Goal: Find specific page/section: Find specific page/section

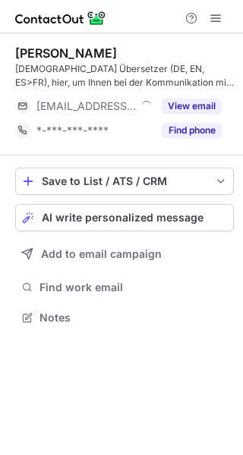
scroll to position [307, 243]
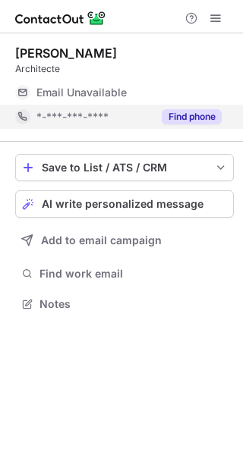
scroll to position [8, 8]
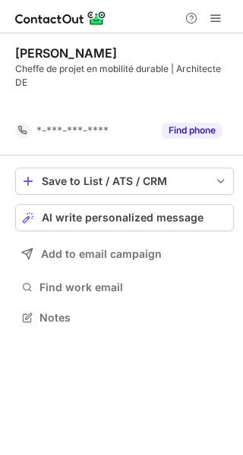
scroll to position [282, 243]
